Goal: Task Accomplishment & Management: Complete application form

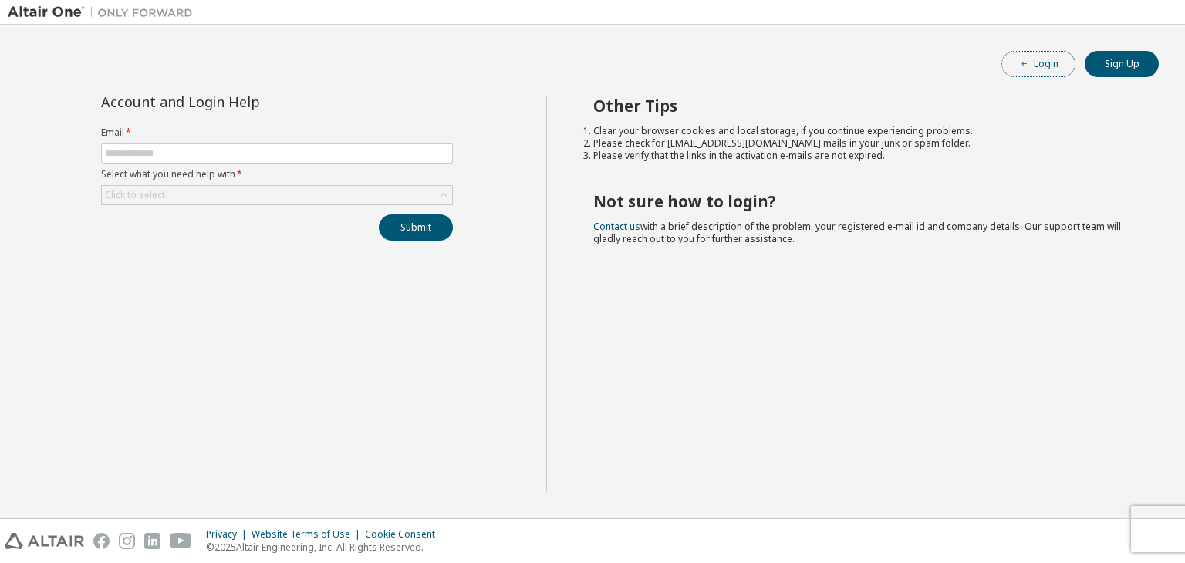
click at [1030, 63] on span "button" at bounding box center [1025, 64] width 12 height 12
click at [608, 227] on link "Contact us" at bounding box center [616, 226] width 47 height 13
click at [1118, 72] on button "Sign Up" at bounding box center [1122, 64] width 74 height 26
click at [349, 154] on input "text" at bounding box center [277, 153] width 344 height 12
type input "**********"
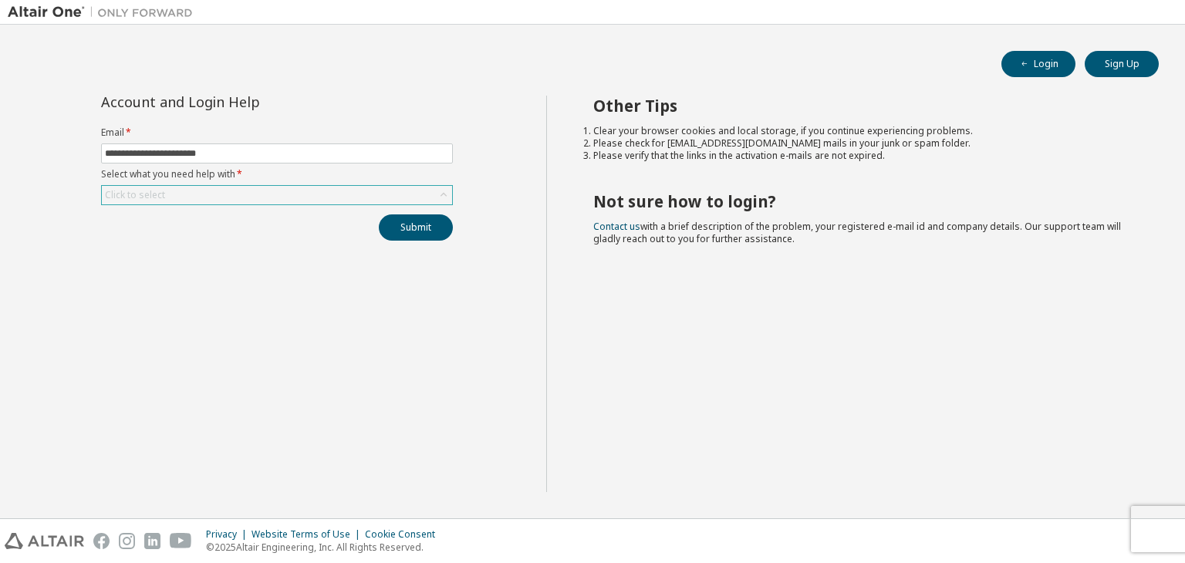
click at [281, 192] on div "Click to select" at bounding box center [277, 195] width 350 height 19
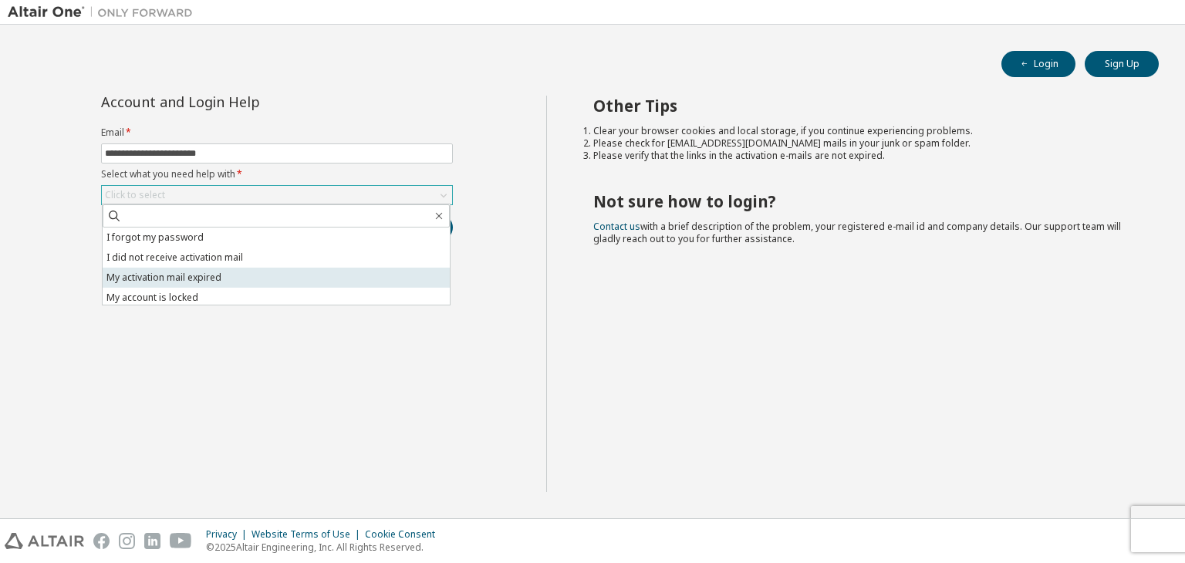
scroll to position [43, 0]
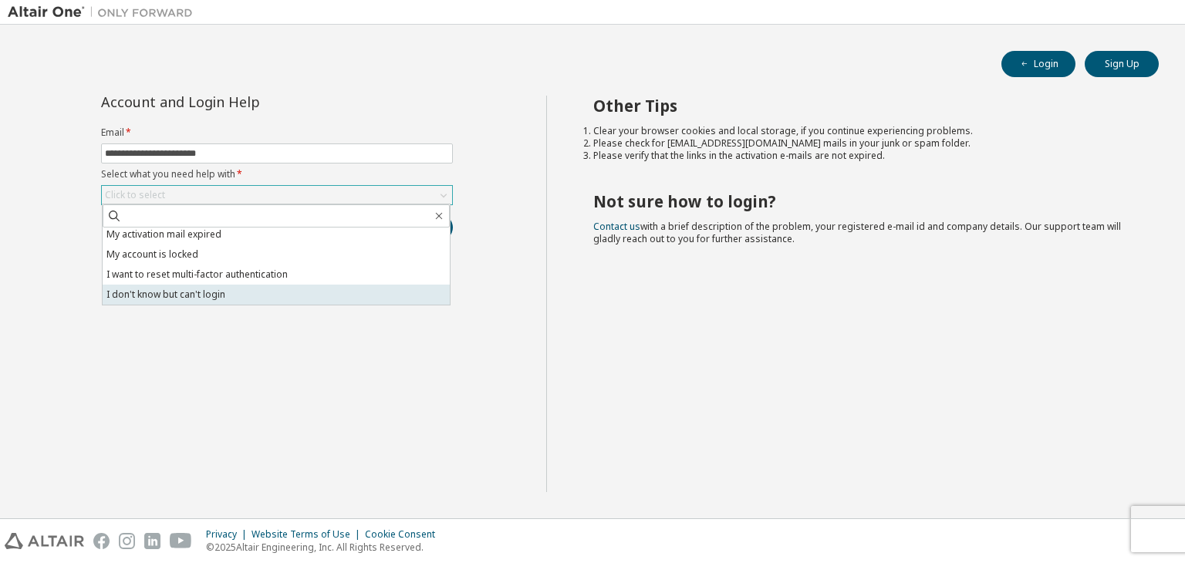
click at [248, 300] on li "I don't know but can't login" at bounding box center [276, 295] width 347 height 20
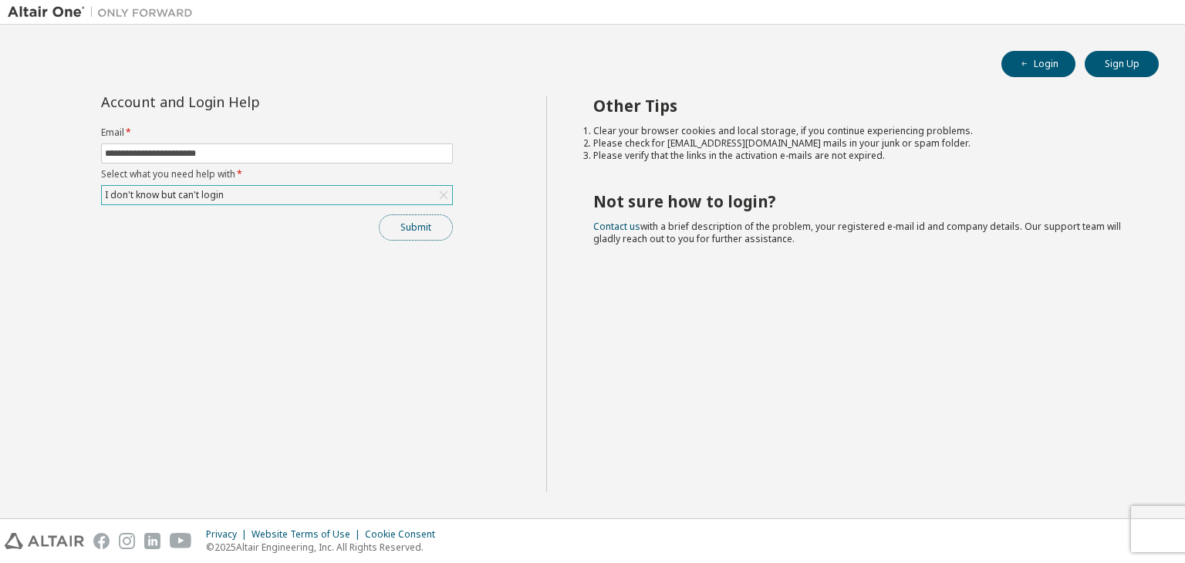
click at [404, 226] on button "Submit" at bounding box center [416, 228] width 74 height 26
click at [1152, 535] on icon "button" at bounding box center [1152, 531] width 9 height 9
click at [374, 186] on div "I don't know but can't login" at bounding box center [277, 195] width 350 height 19
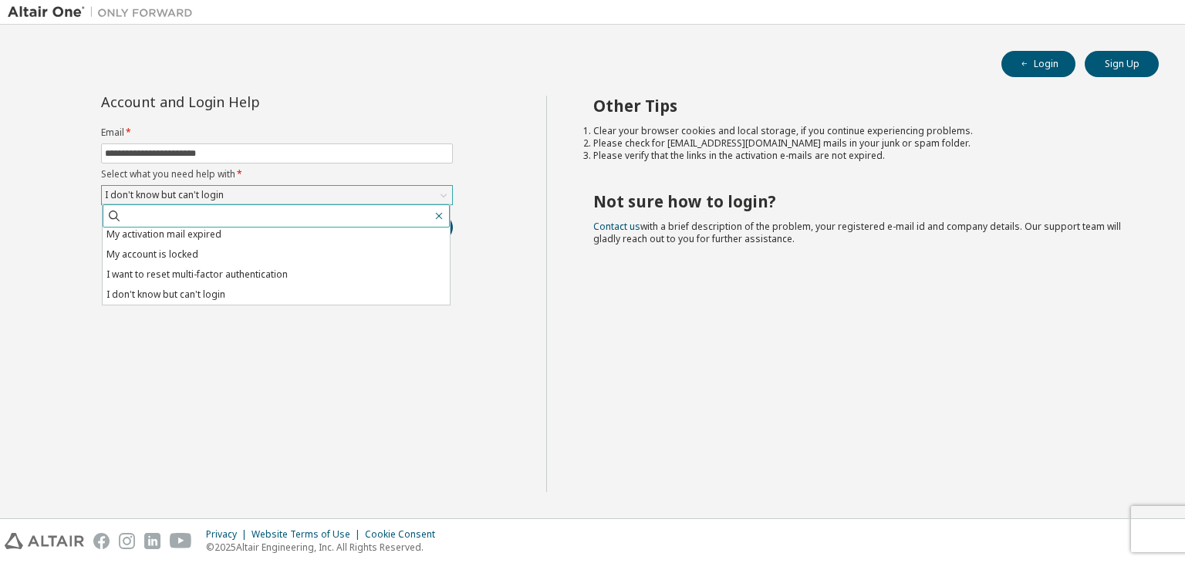
click at [438, 215] on icon "button" at bounding box center [439, 216] width 12 height 12
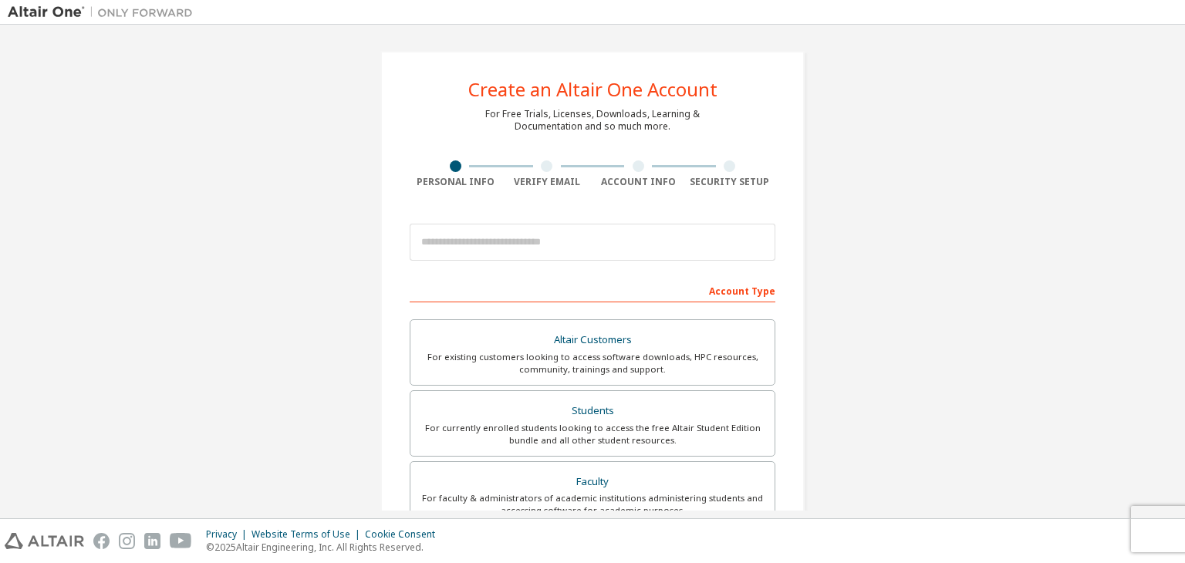
click at [542, 169] on div at bounding box center [547, 167] width 12 height 12
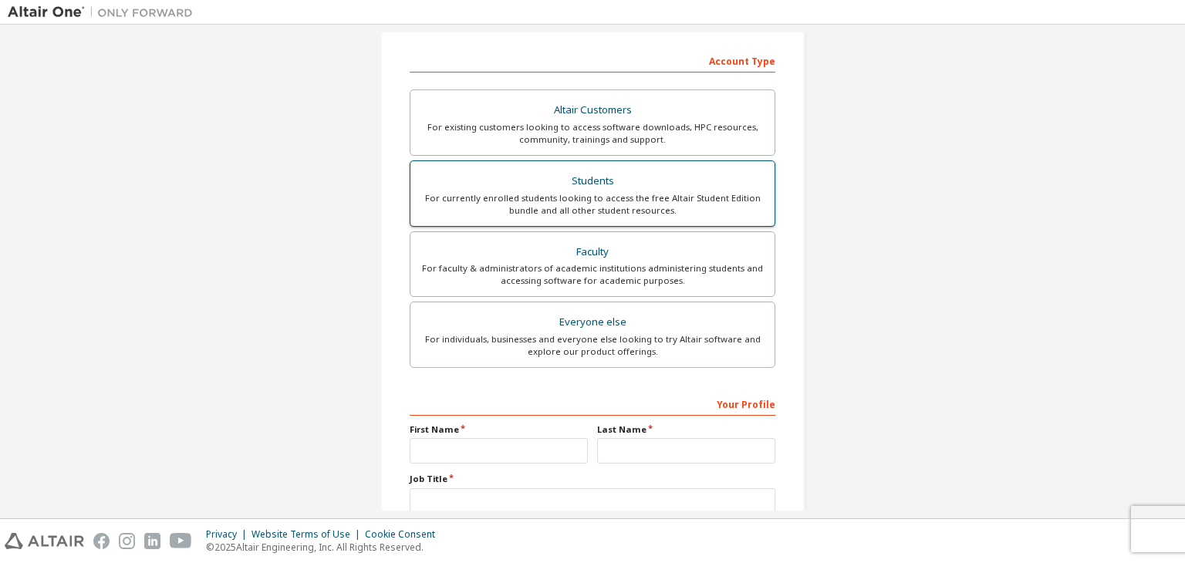
scroll to position [233, 0]
click at [588, 172] on div "Students" at bounding box center [593, 178] width 346 height 22
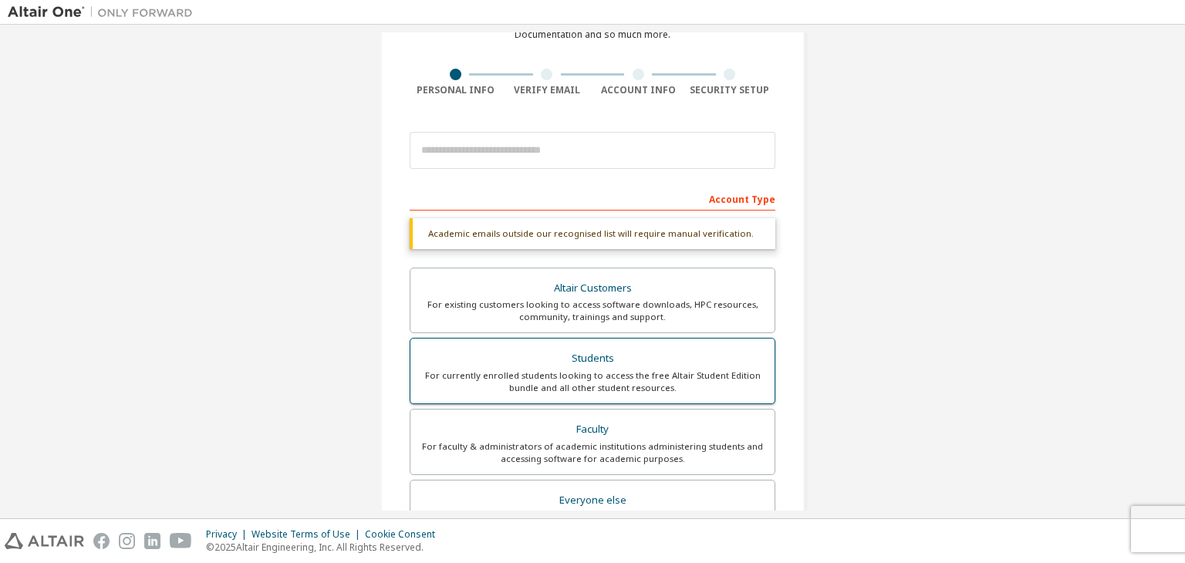
scroll to position [91, 0]
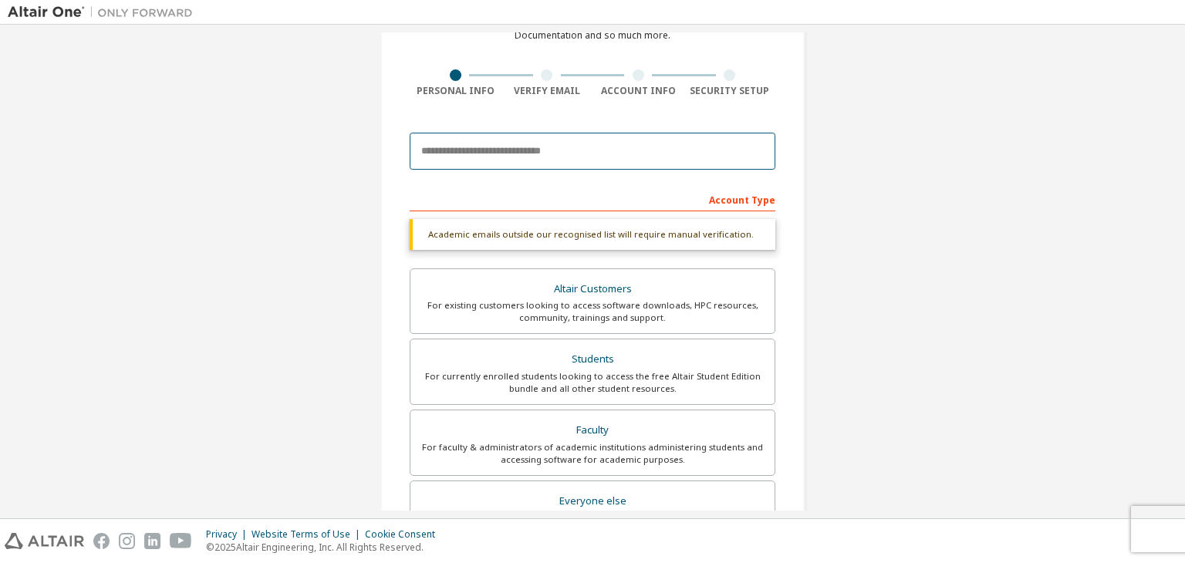
click at [572, 141] on input "email" at bounding box center [593, 151] width 366 height 37
type input "**********"
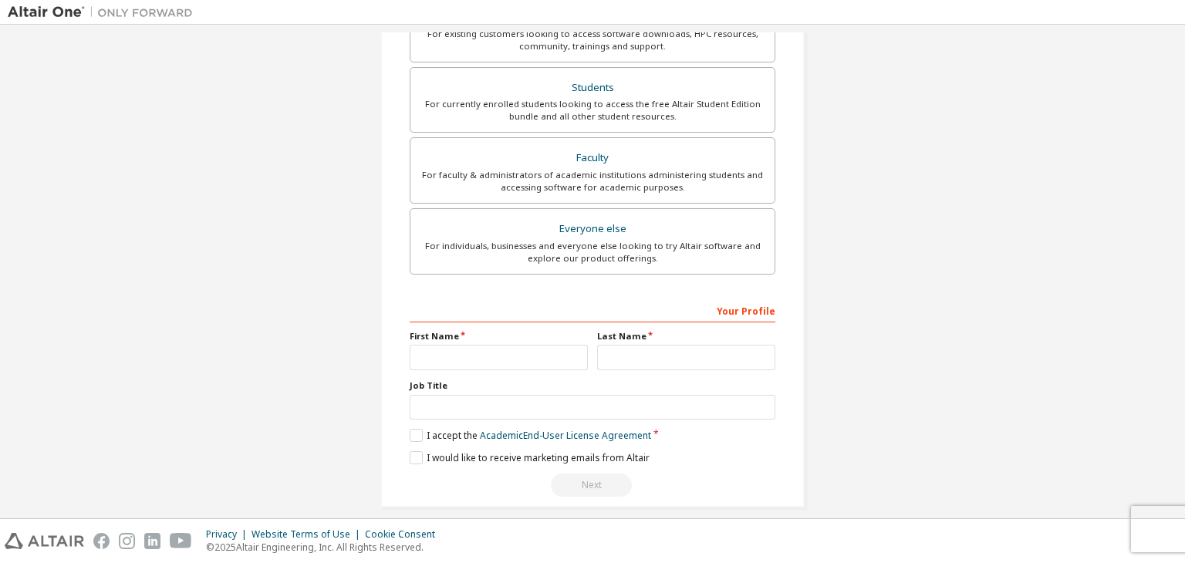
scroll to position [389, 0]
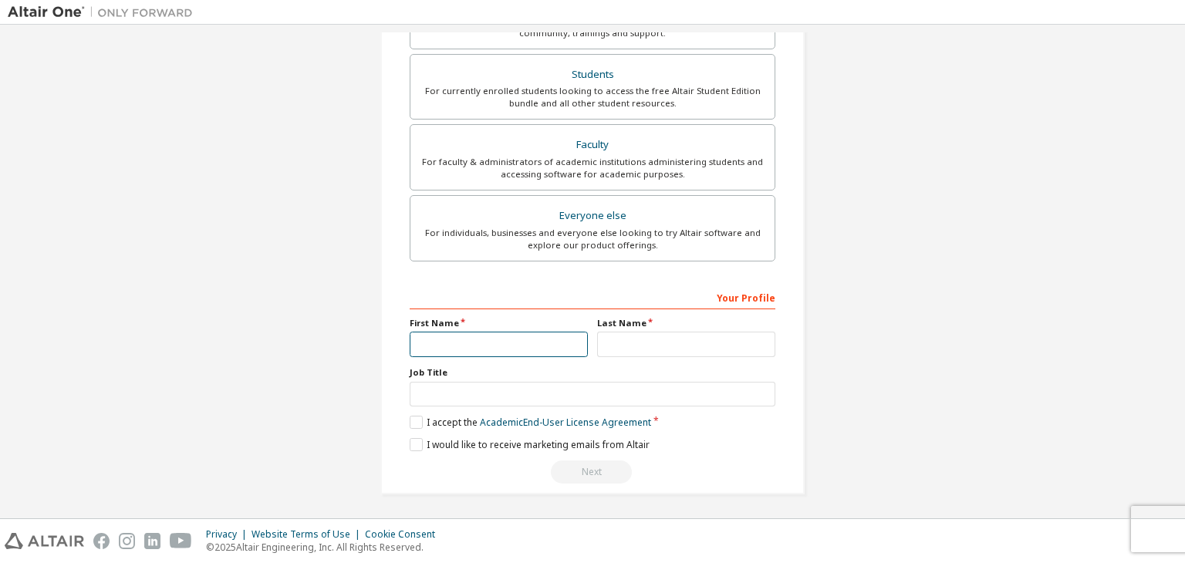
click at [514, 343] on input "text" at bounding box center [499, 344] width 178 height 25
type input "**********"
click at [624, 347] on input "text" at bounding box center [686, 344] width 178 height 25
type input "*****"
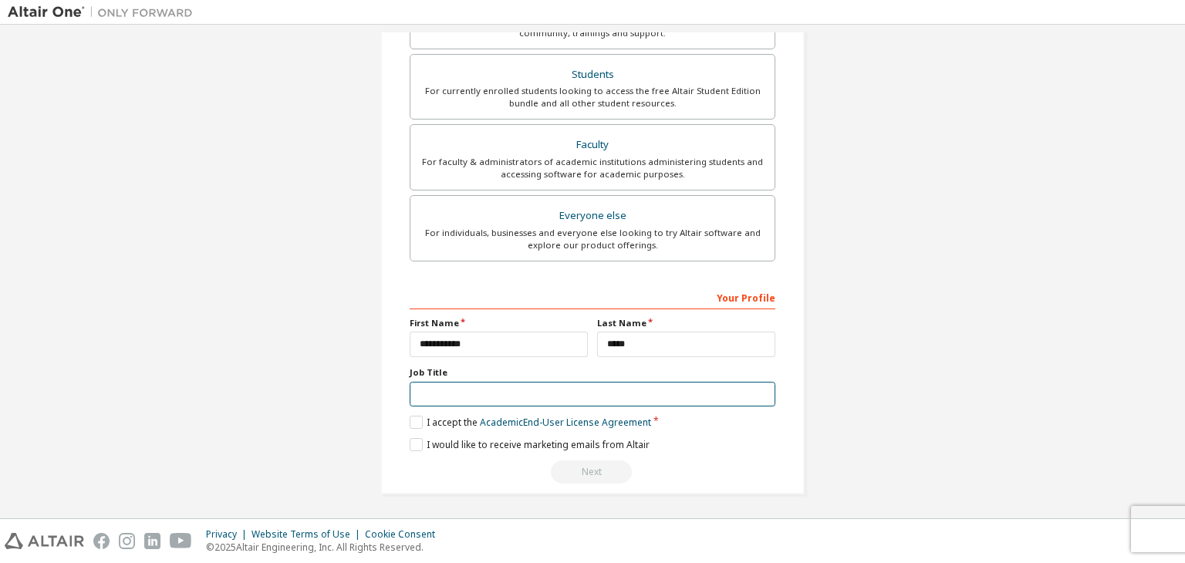
click at [569, 387] on input "text" at bounding box center [593, 394] width 366 height 25
type input "**********"
click at [411, 421] on label "I accept the Academic End-User License Agreement" at bounding box center [531, 422] width 242 height 13
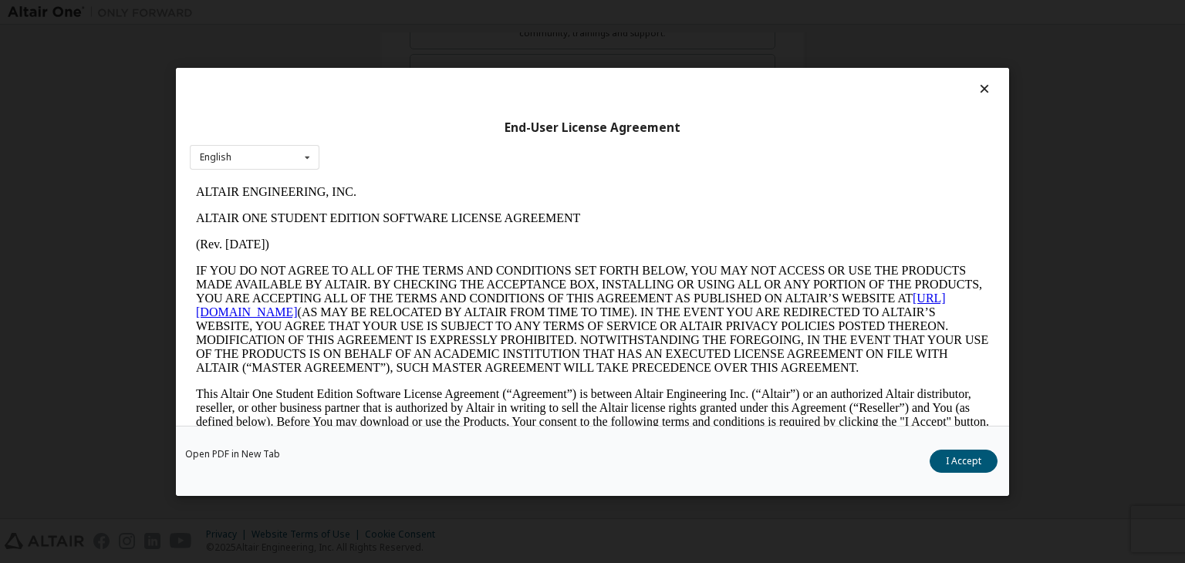
scroll to position [0, 0]
click at [969, 455] on button "I Accept" at bounding box center [964, 461] width 68 height 23
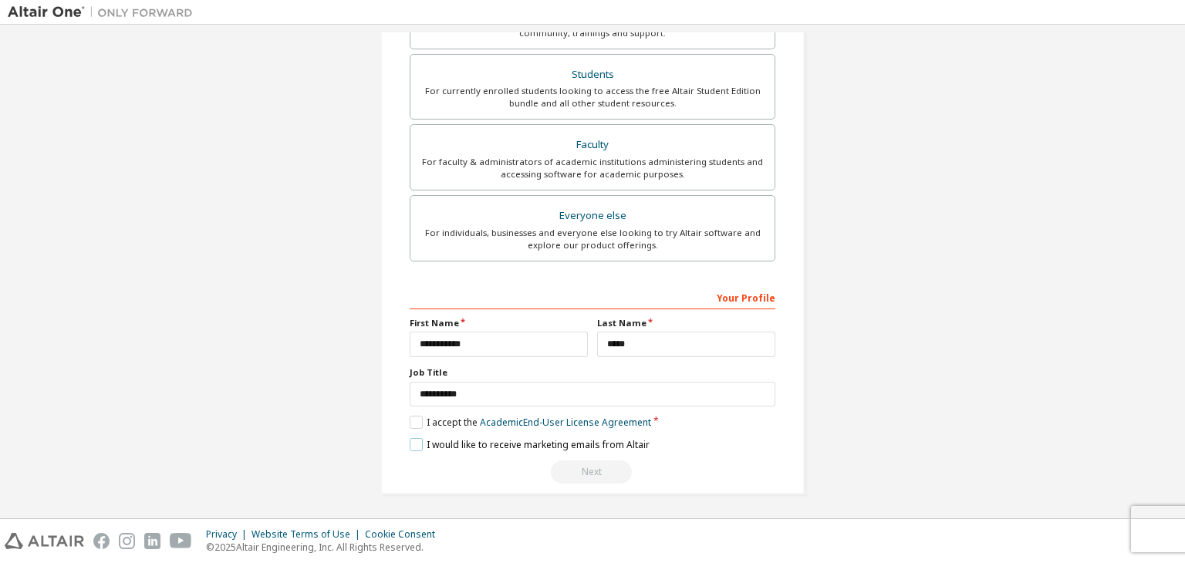
click at [416, 440] on label "I would like to receive marketing emails from Altair" at bounding box center [530, 444] width 240 height 13
click at [587, 468] on div "Next" at bounding box center [593, 472] width 366 height 23
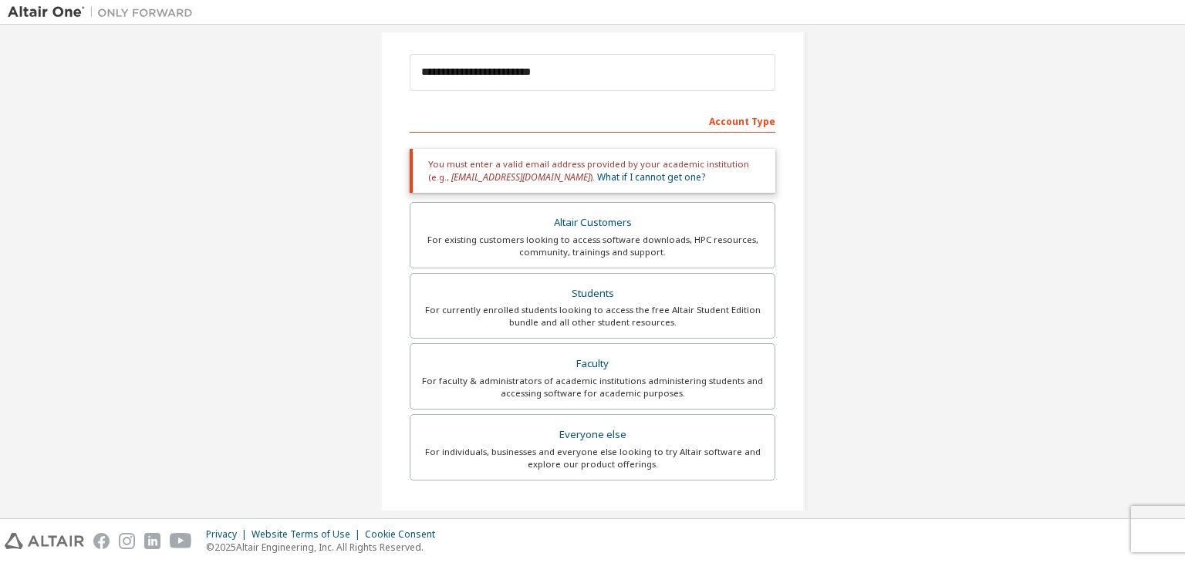
scroll to position [168, 0]
click at [600, 179] on link "What if I cannot get one?" at bounding box center [651, 178] width 108 height 13
